Goal: Submit feedback/report problem

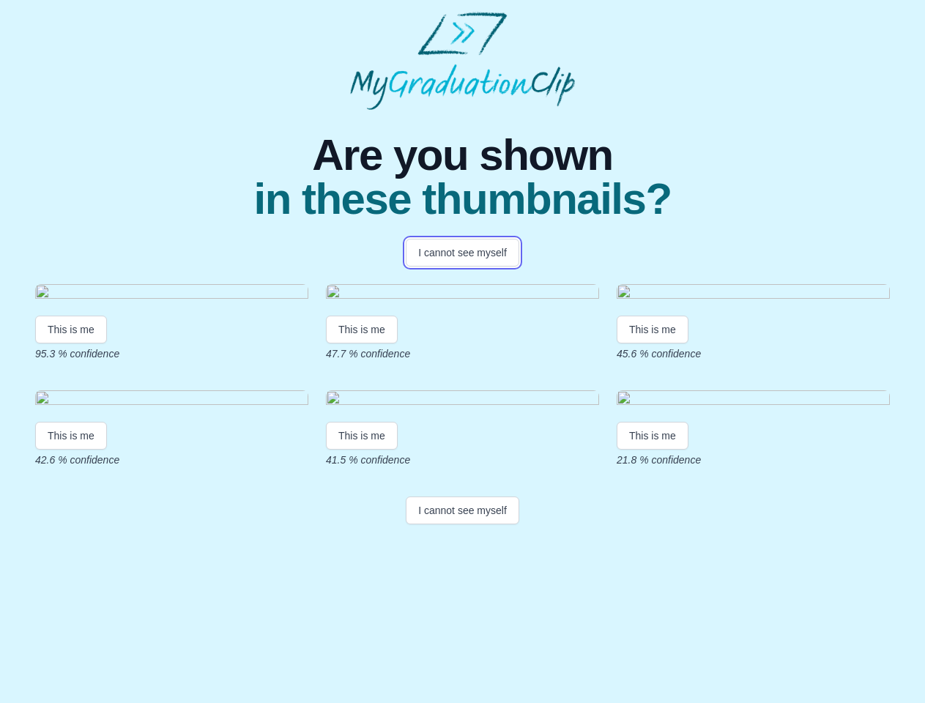
click at [462, 253] on button "I cannot see myself" at bounding box center [462, 253] width 113 height 28
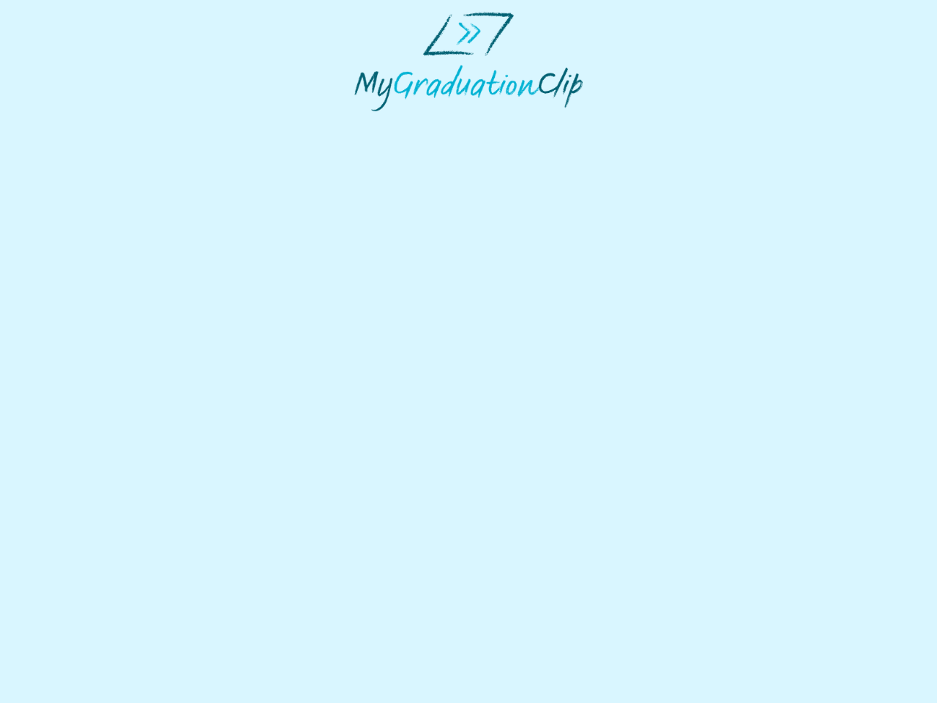
click at [71, 123] on html at bounding box center [468, 61] width 937 height 123
click at [364, 123] on html at bounding box center [468, 61] width 937 height 123
click at [656, 123] on html at bounding box center [468, 61] width 937 height 123
click at [71, 123] on html at bounding box center [468, 61] width 937 height 123
click at [364, 123] on html at bounding box center [468, 61] width 937 height 123
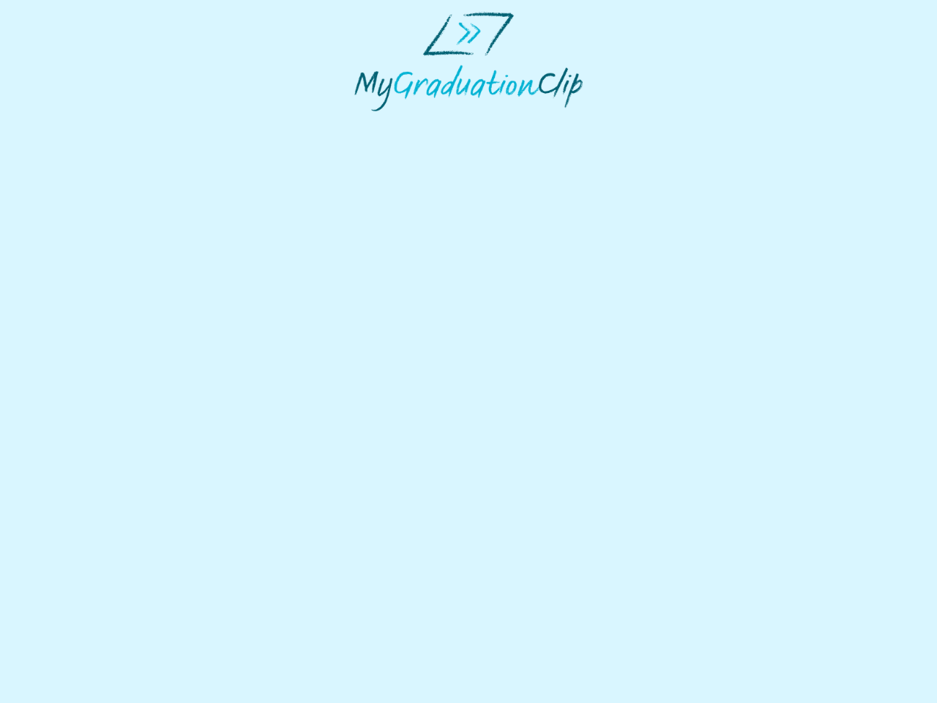
click at [656, 123] on html at bounding box center [468, 61] width 937 height 123
